Goal: Obtain resource: Download file/media

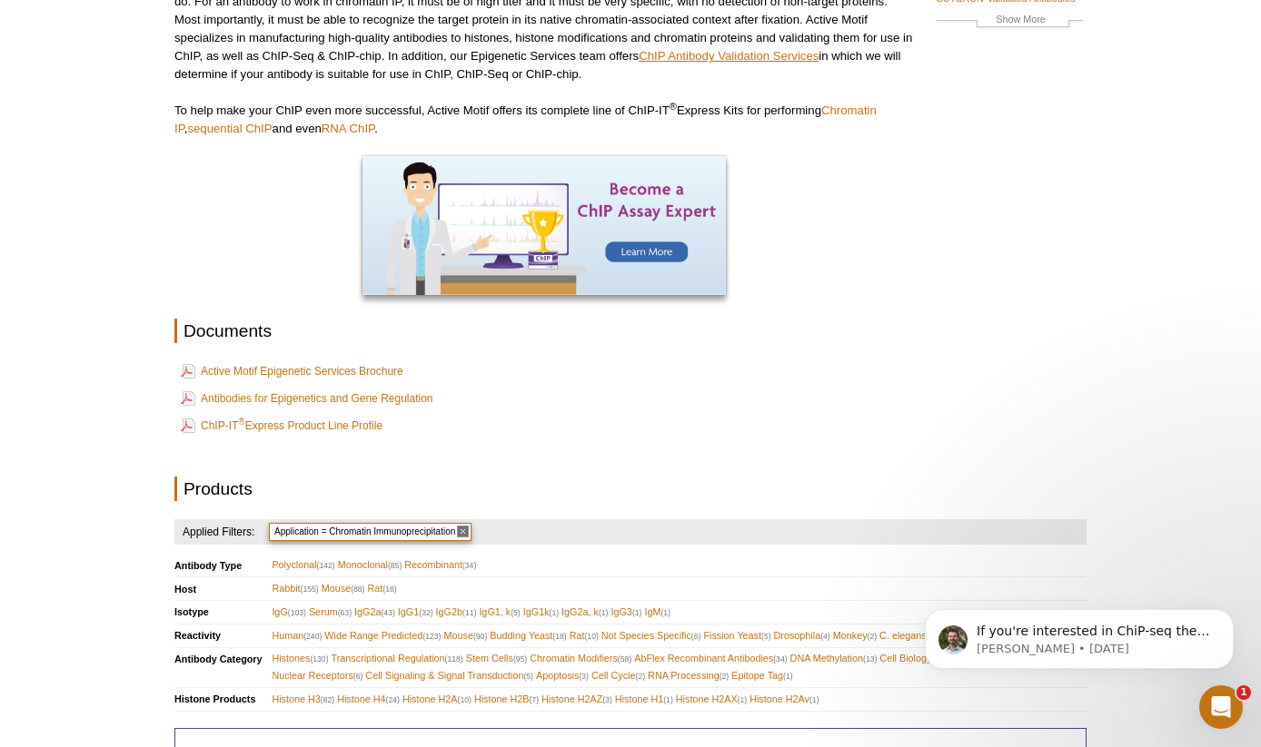
scroll to position [243, 0]
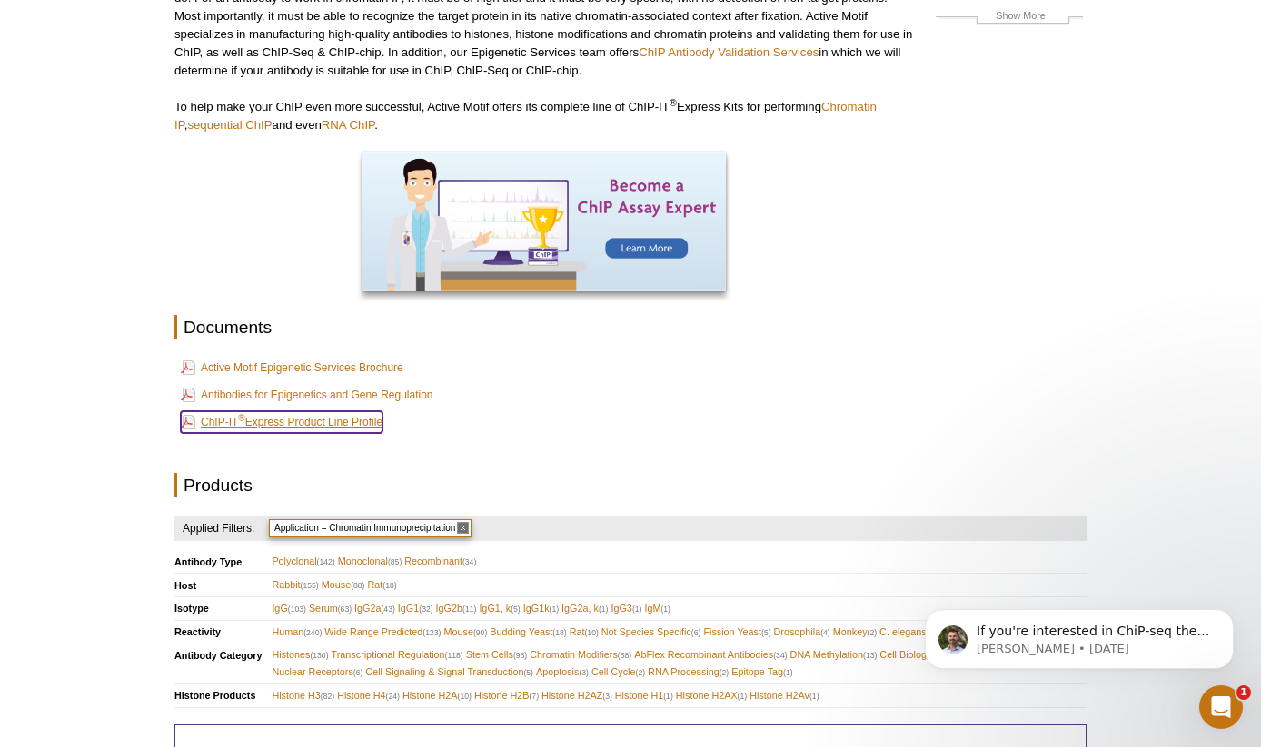
click at [330, 414] on link "ChIP-IT ® Express Product Line Profile" at bounding box center [282, 422] width 202 height 22
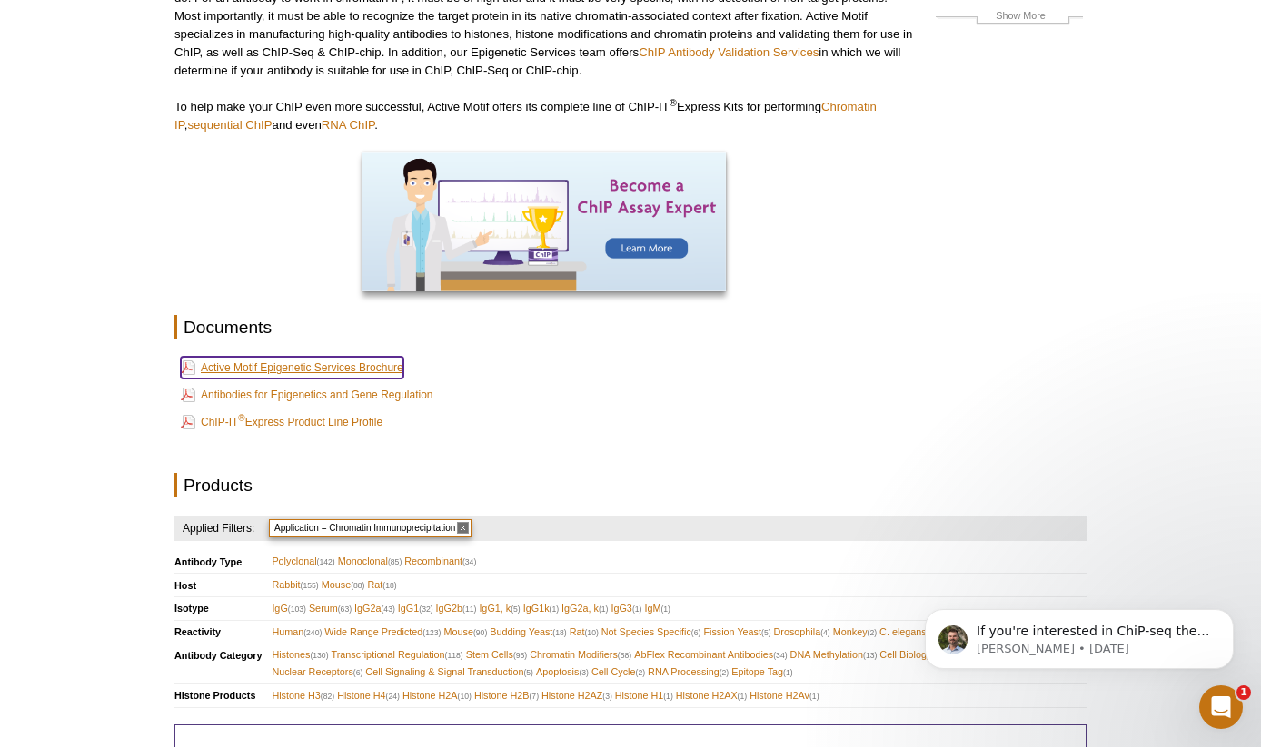
click at [331, 361] on link "Active Motif Epigenetic Services Brochure" at bounding box center [292, 368] width 223 height 22
click at [351, 394] on link "Antibodies for Epigenetics and Gene Regulation" at bounding box center [307, 395] width 252 height 22
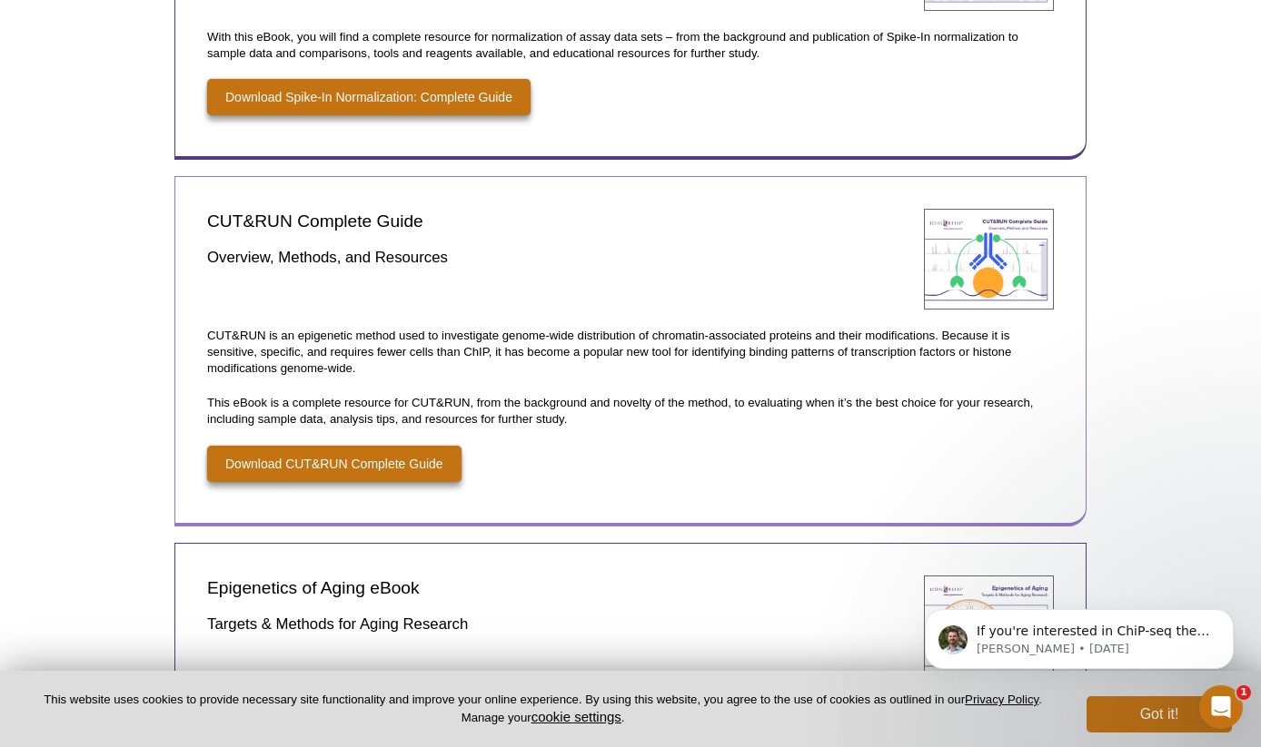
scroll to position [452, 0]
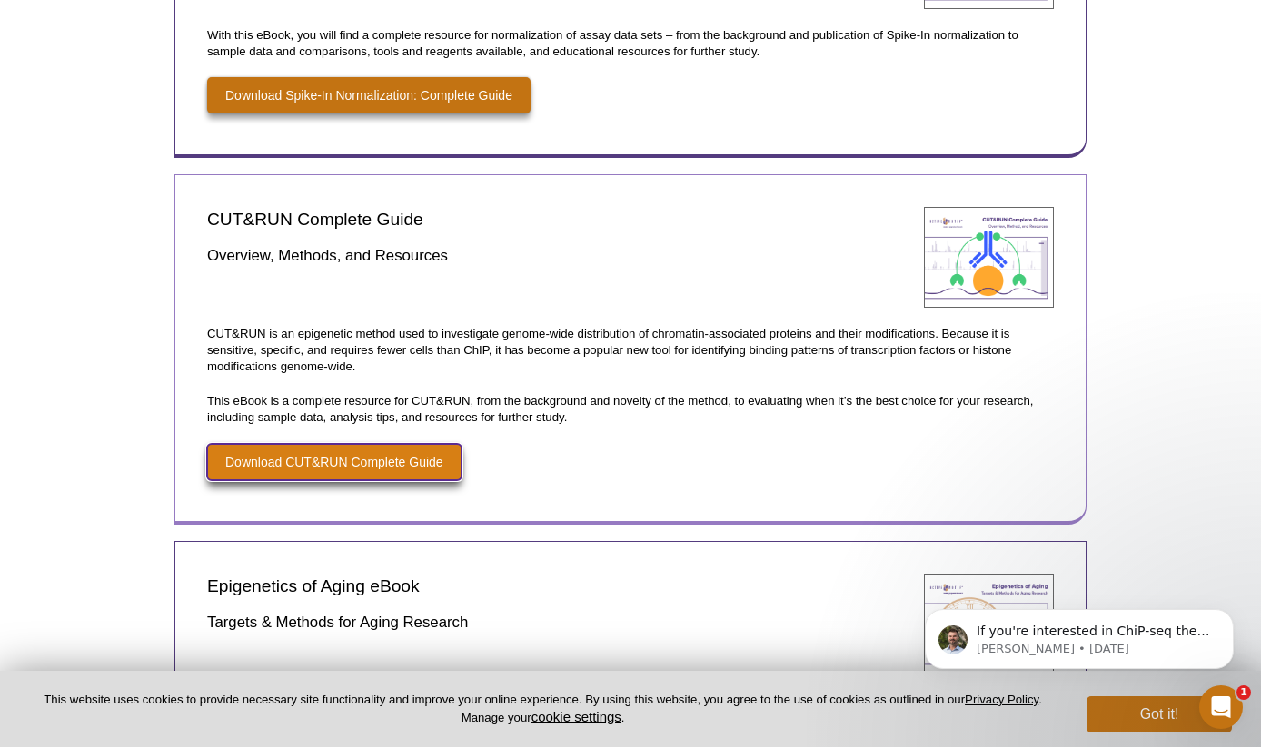
click at [378, 451] on link "Download CUT&RUN Complete Guide" at bounding box center [334, 462] width 254 height 36
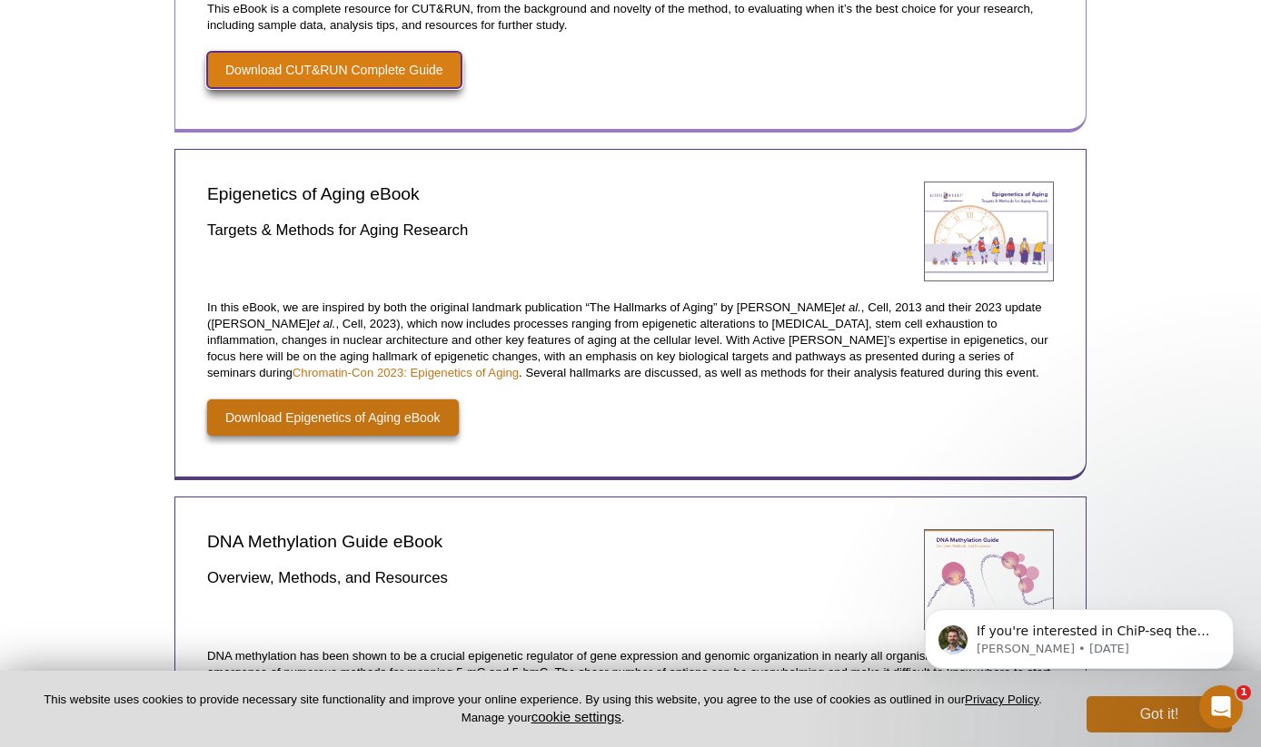
scroll to position [872, 0]
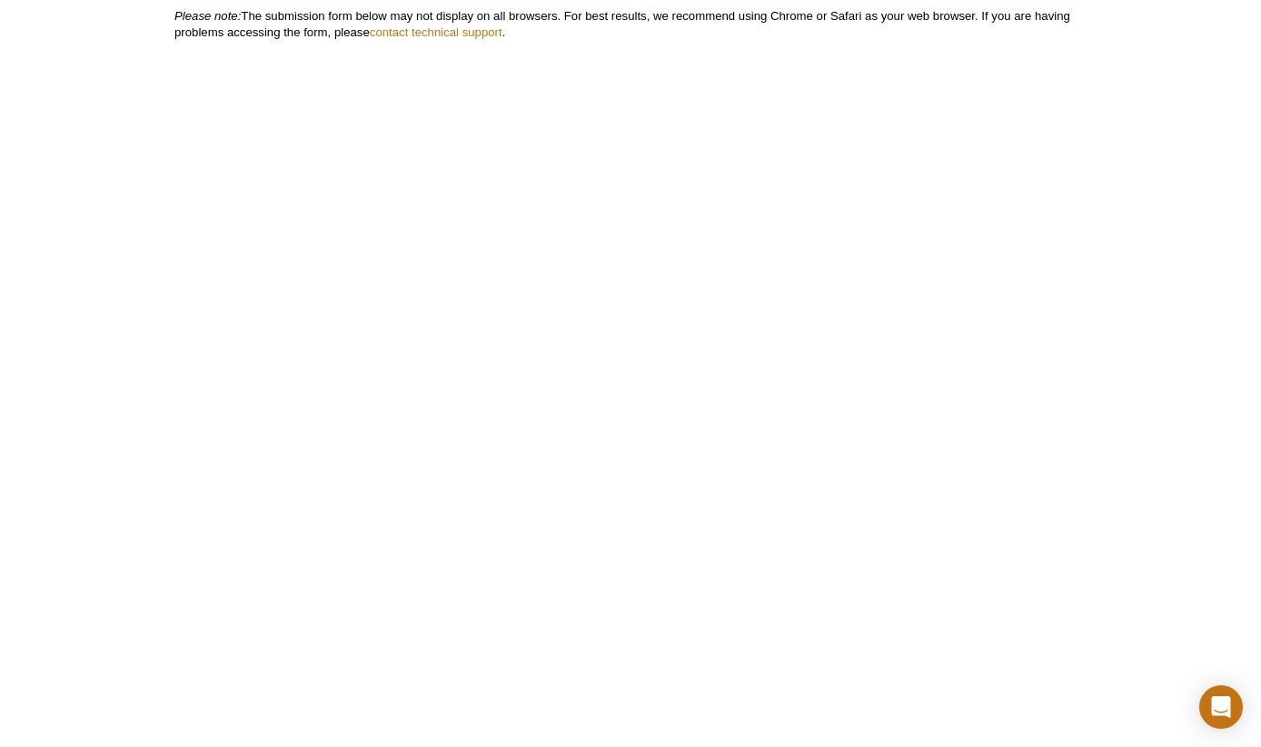
scroll to position [568, 0]
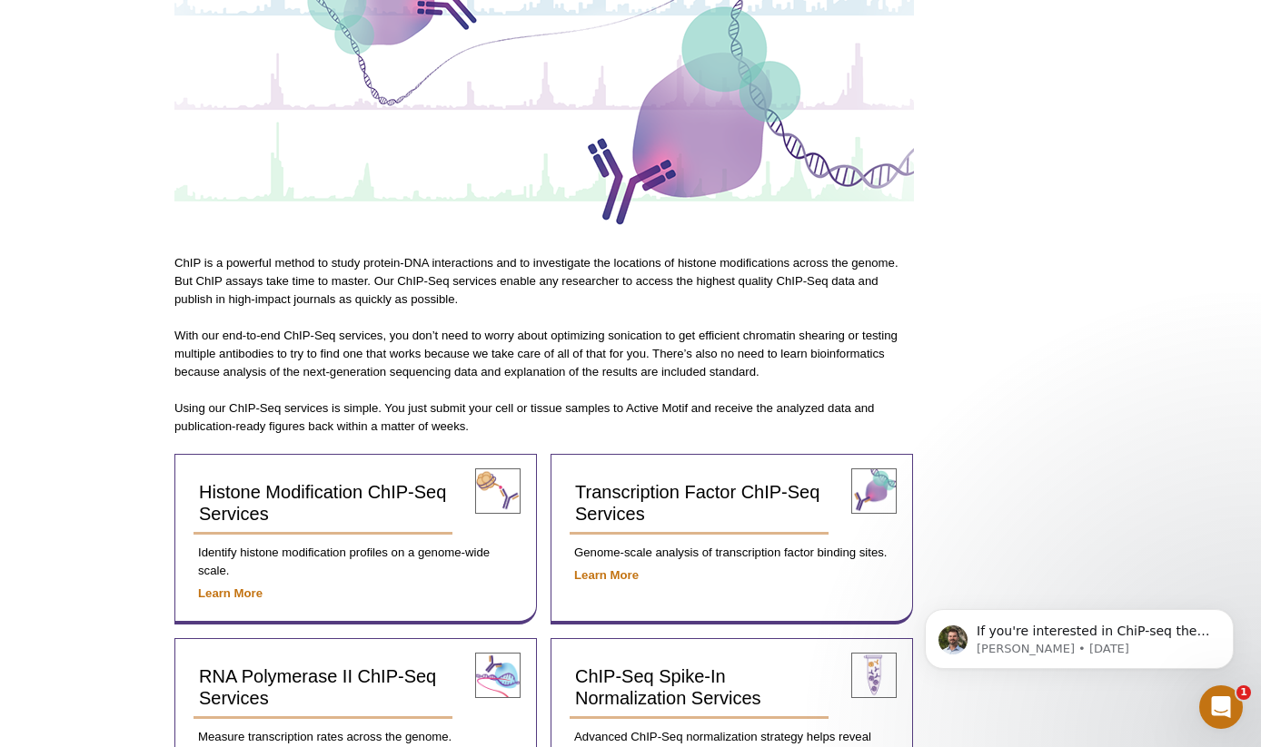
scroll to position [300, 0]
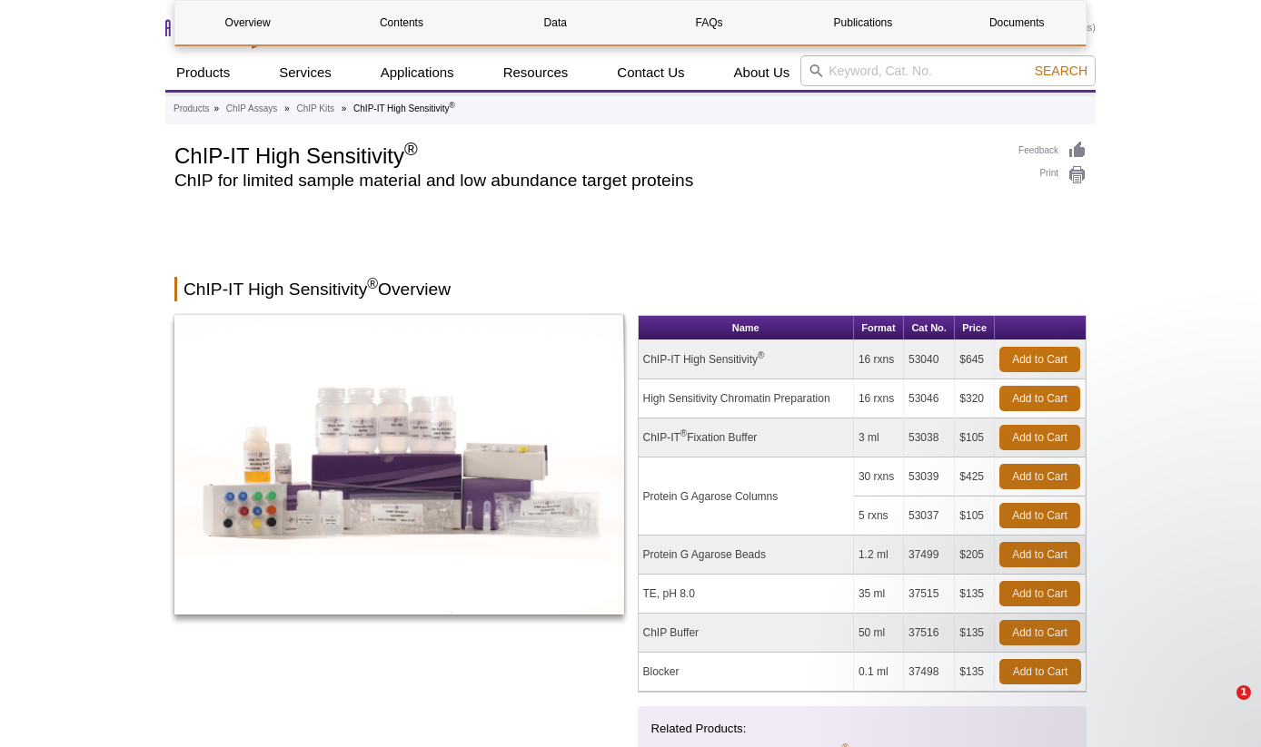
scroll to position [6935, 0]
